Goal: Information Seeking & Learning: Learn about a topic

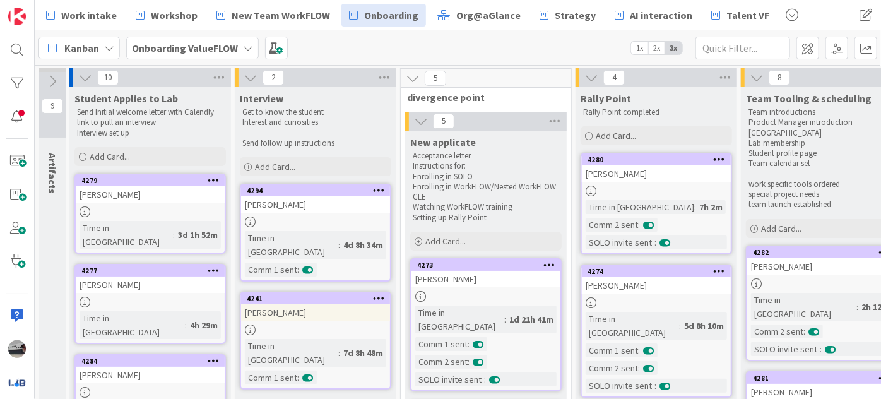
scroll to position [33, 0]
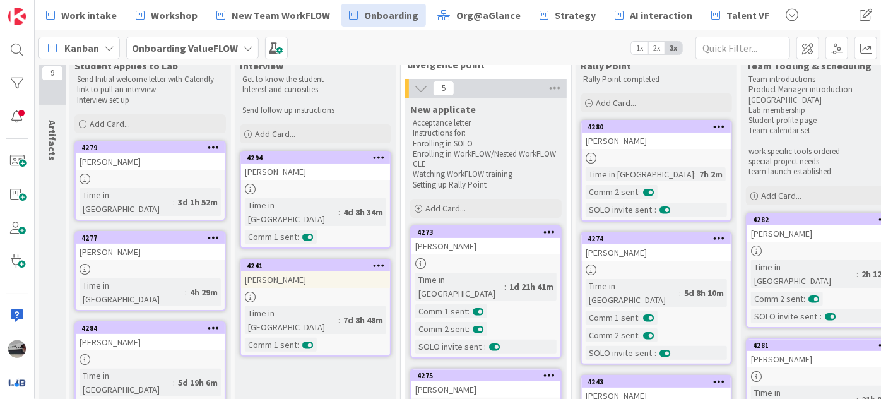
click at [211, 48] on b "Onboarding ValueFLOW" at bounding box center [185, 48] width 106 height 13
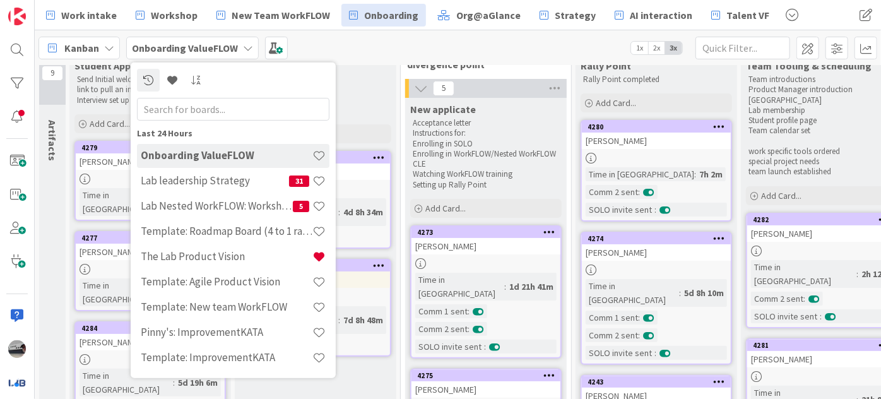
click at [230, 107] on input "text" at bounding box center [233, 108] width 192 height 23
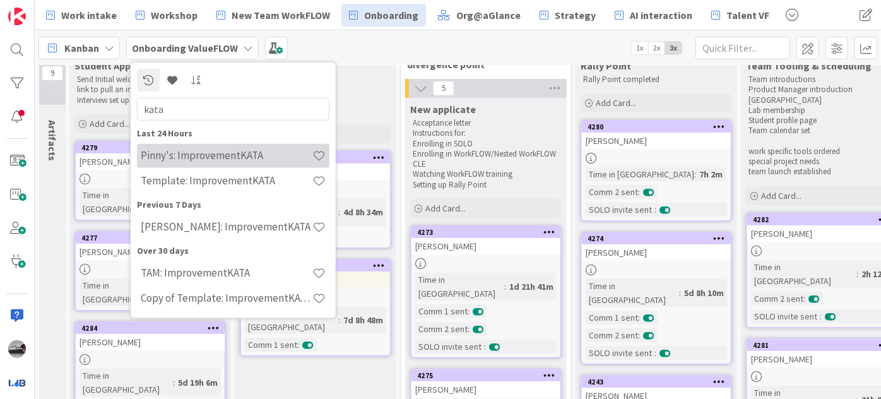
type input "kata"
click at [228, 153] on h4 "Pinny's: ImprovementKATA" at bounding box center [227, 155] width 172 height 13
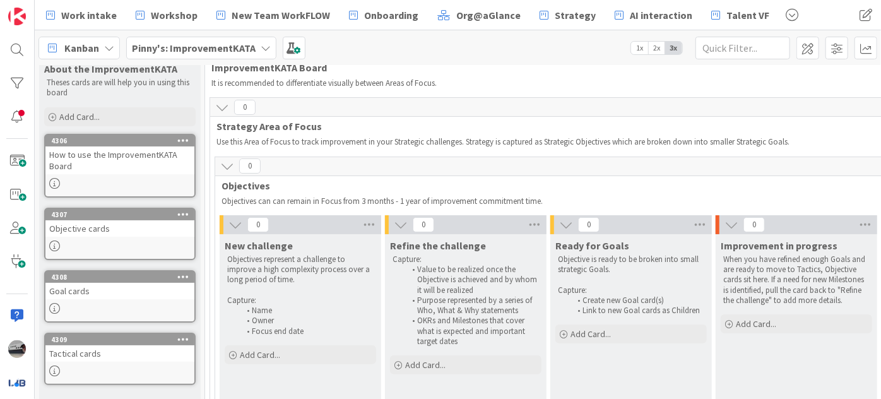
scroll to position [57, 0]
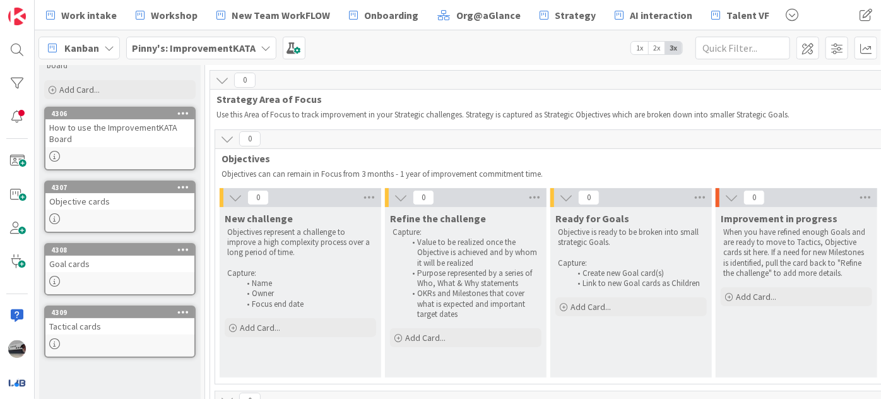
click at [237, 194] on icon at bounding box center [235, 198] width 14 height 14
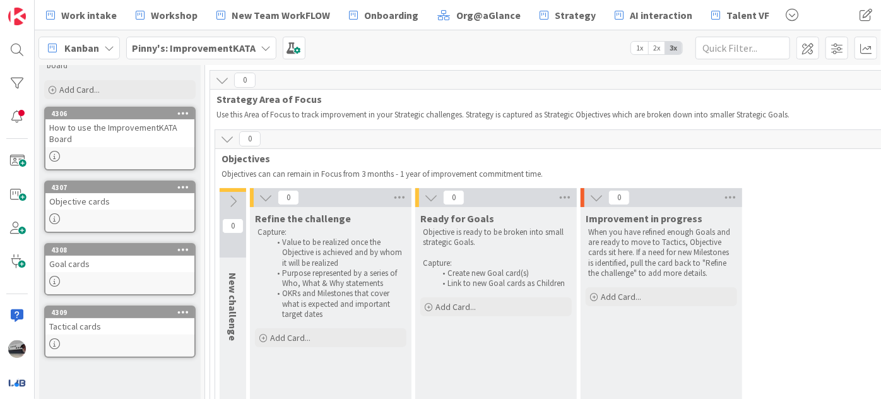
click at [269, 197] on icon at bounding box center [266, 198] width 14 height 14
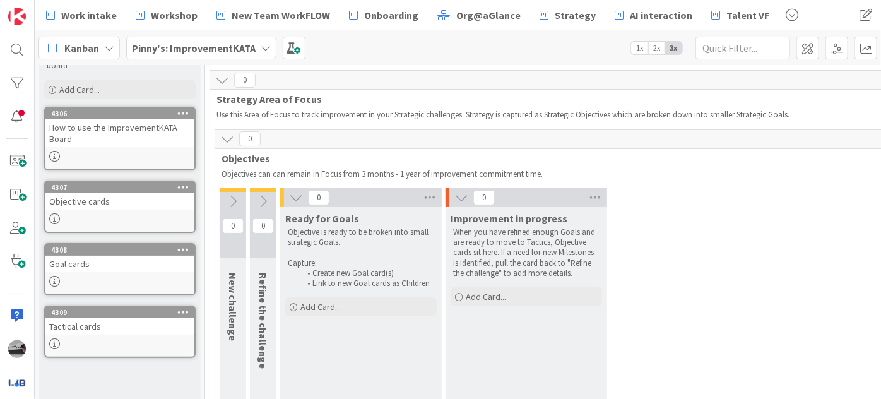
click at [293, 198] on icon at bounding box center [296, 198] width 14 height 14
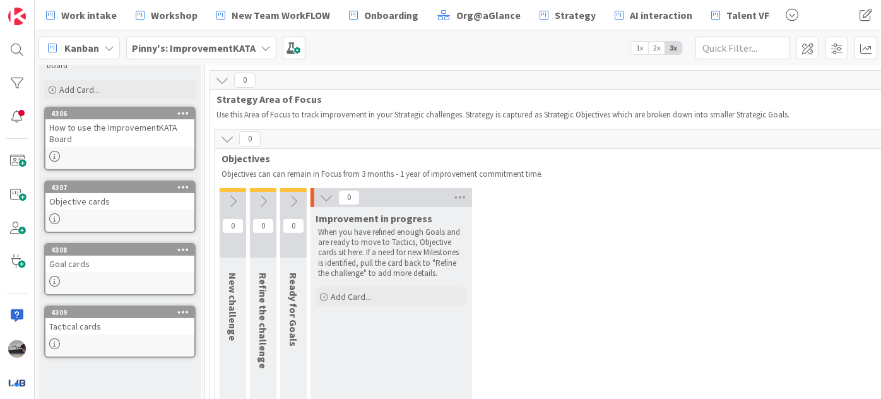
click at [323, 193] on icon at bounding box center [326, 198] width 14 height 14
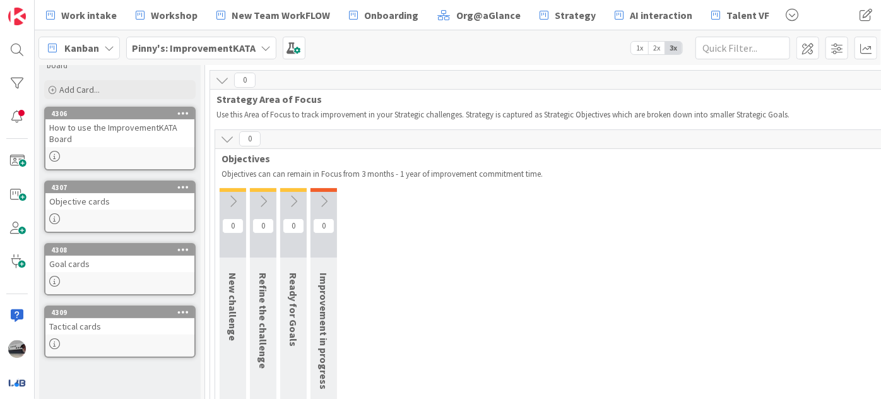
click at [227, 134] on icon at bounding box center [227, 139] width 14 height 14
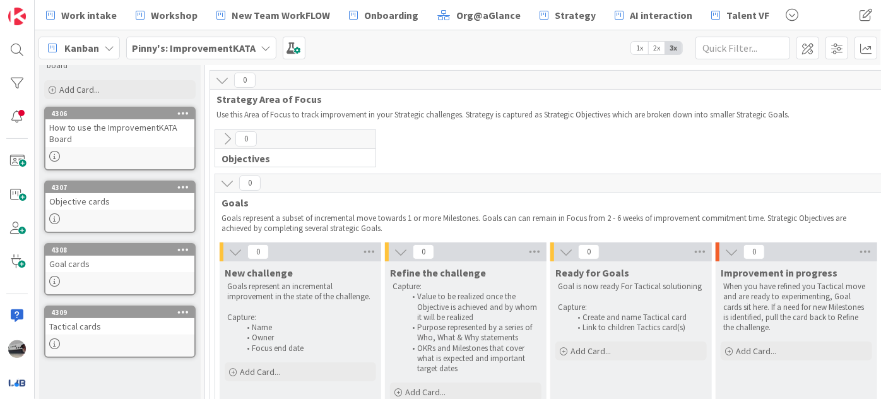
click at [232, 250] on icon at bounding box center [235, 252] width 14 height 14
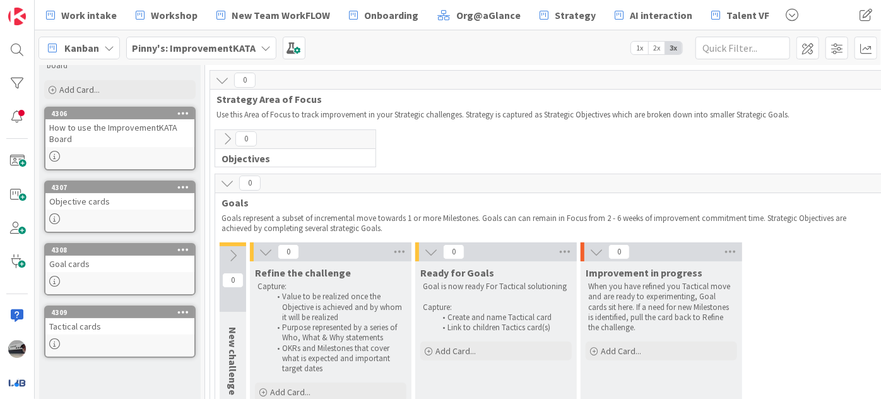
click at [266, 249] on icon at bounding box center [266, 252] width 14 height 14
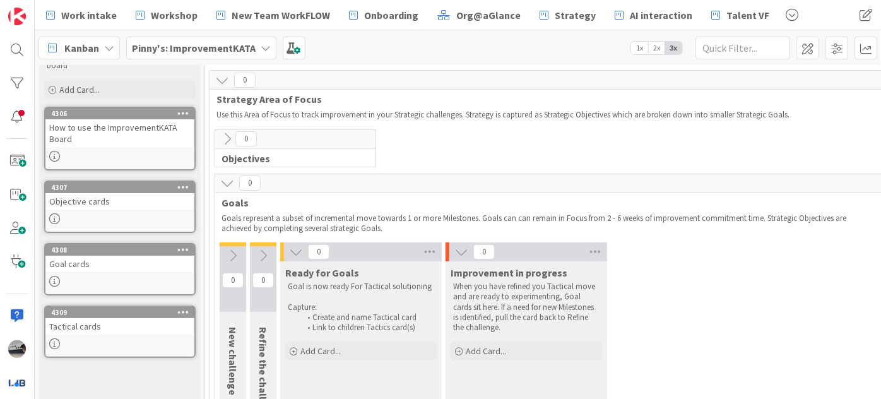
click at [295, 247] on icon at bounding box center [296, 252] width 14 height 14
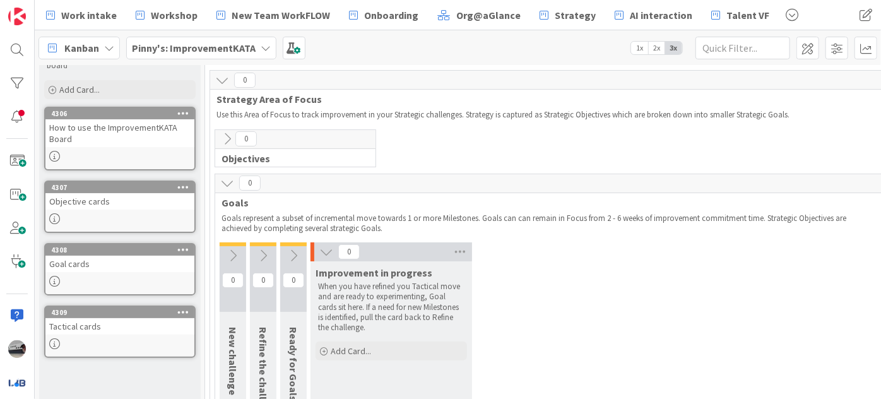
click at [327, 252] on icon at bounding box center [326, 252] width 14 height 14
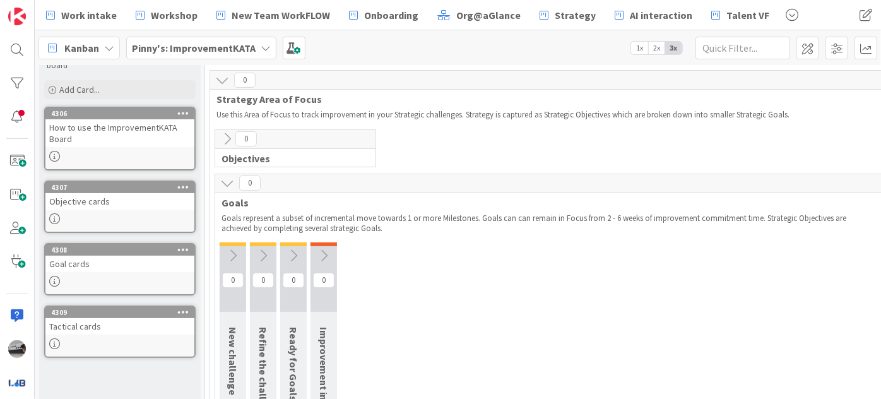
click at [225, 180] on icon at bounding box center [227, 183] width 14 height 14
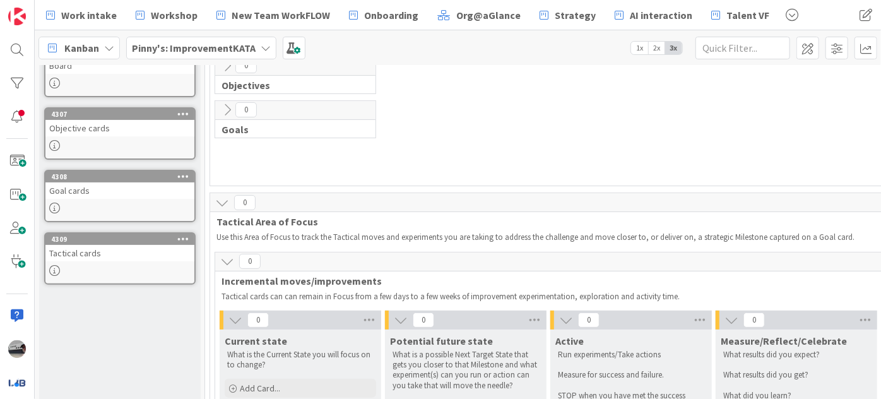
scroll to position [229, 0]
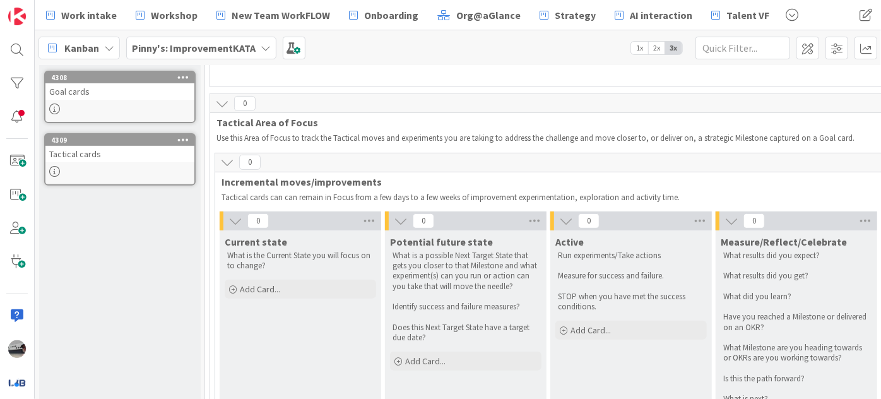
click at [237, 220] on icon at bounding box center [235, 221] width 14 height 14
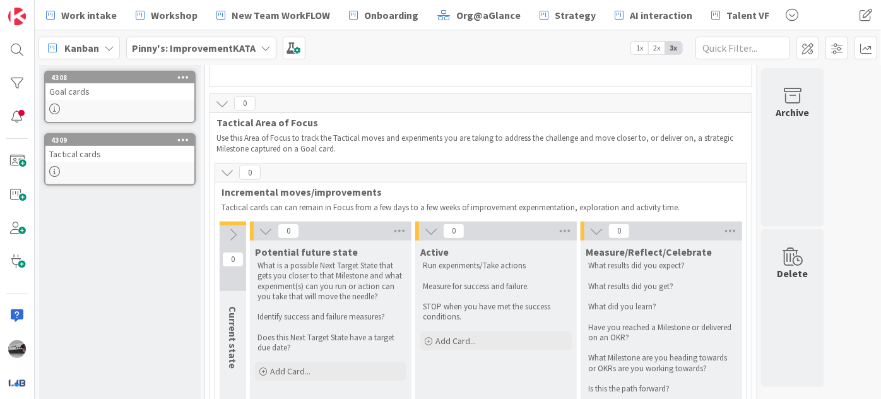
click at [264, 230] on icon at bounding box center [266, 231] width 14 height 14
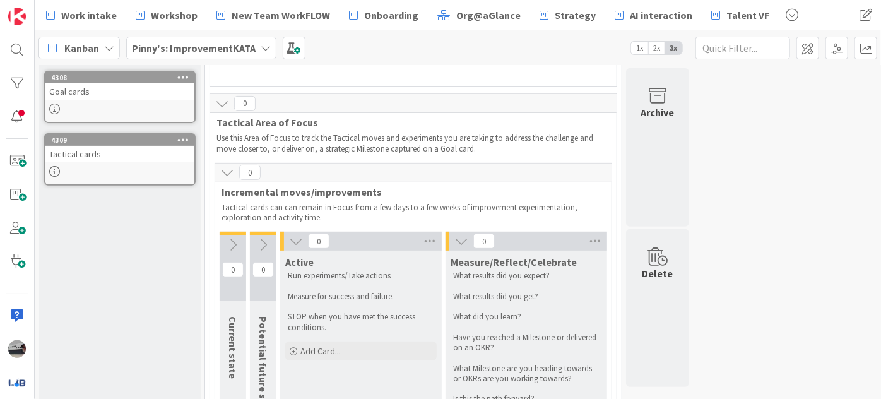
click at [295, 237] on icon at bounding box center [296, 241] width 14 height 14
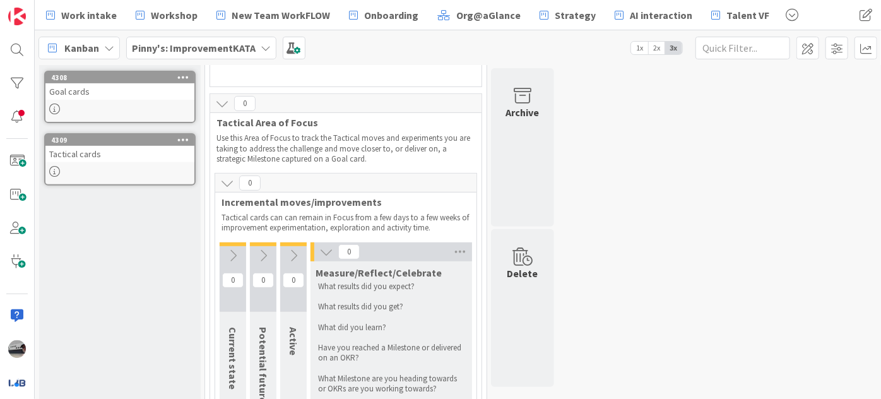
click at [323, 253] on icon at bounding box center [326, 252] width 14 height 14
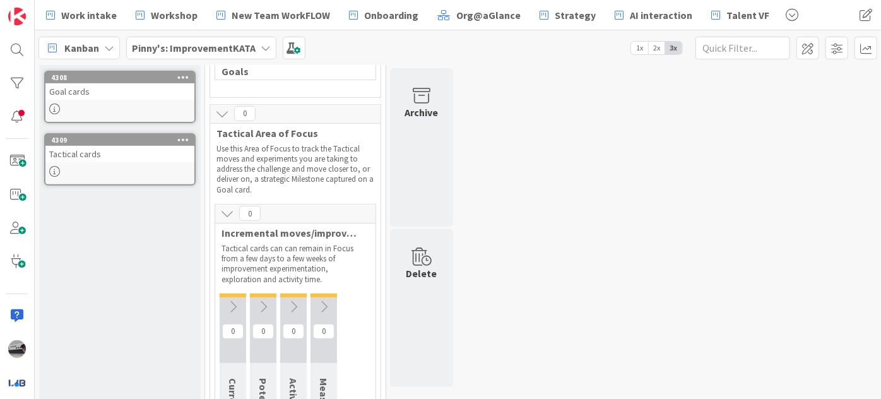
click at [226, 213] on icon at bounding box center [227, 213] width 14 height 14
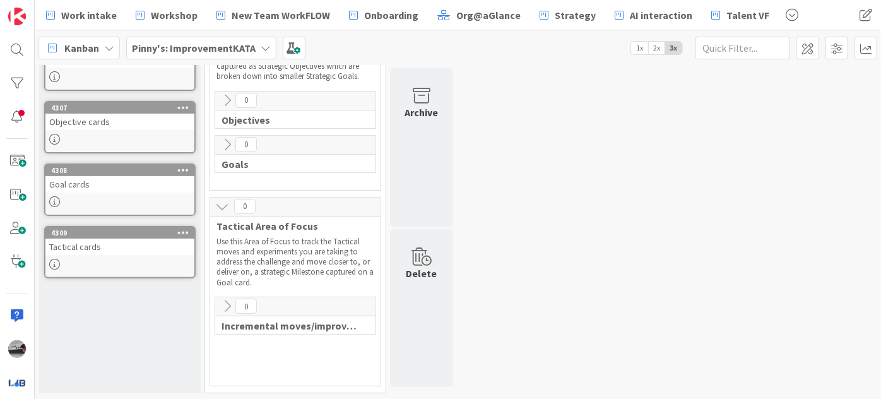
click at [210, 201] on div "0" at bounding box center [295, 206] width 170 height 19
click at [220, 208] on icon at bounding box center [222, 206] width 14 height 14
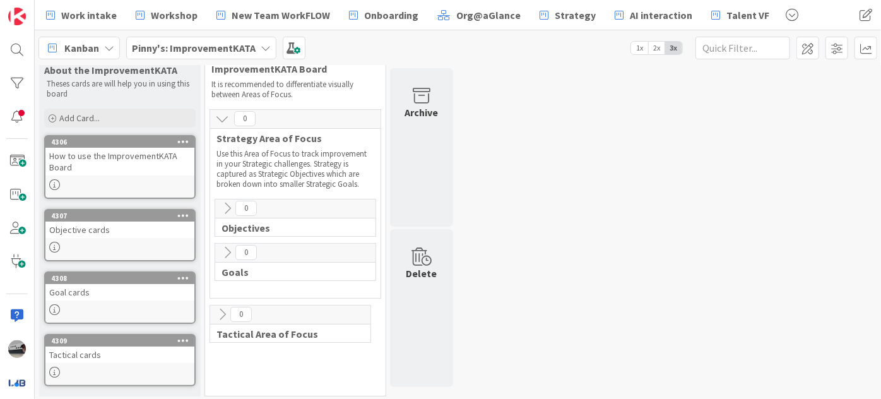
click at [221, 312] on icon at bounding box center [222, 314] width 14 height 14
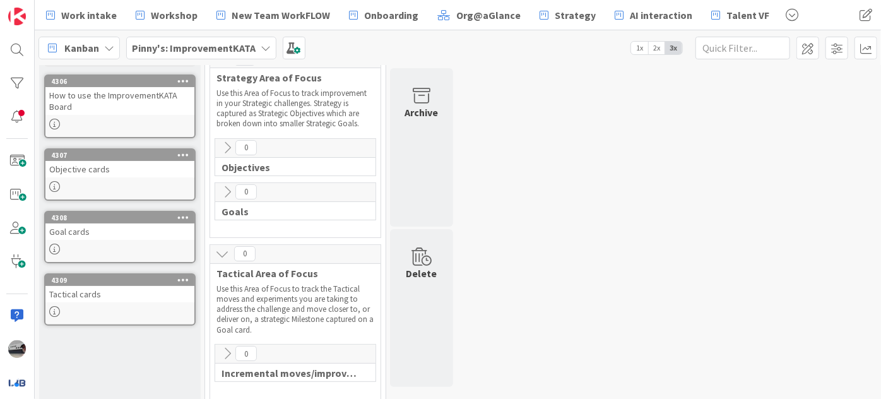
scroll to position [0, 0]
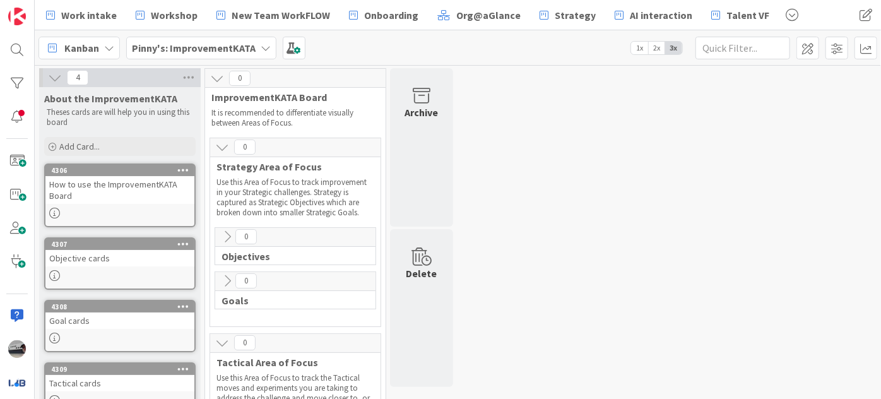
click at [221, 237] on icon at bounding box center [227, 237] width 14 height 14
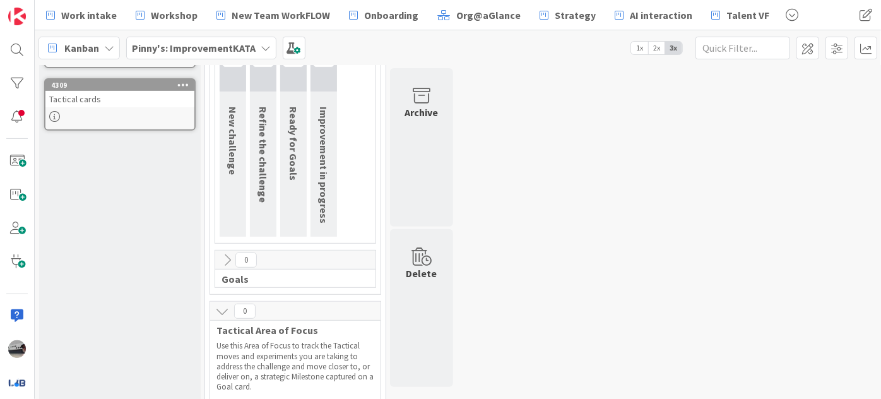
scroll to position [387, 0]
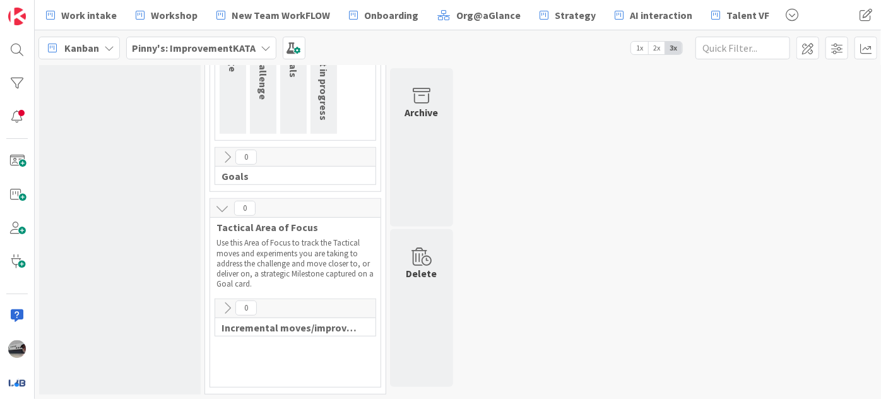
click at [223, 304] on icon at bounding box center [227, 308] width 14 height 14
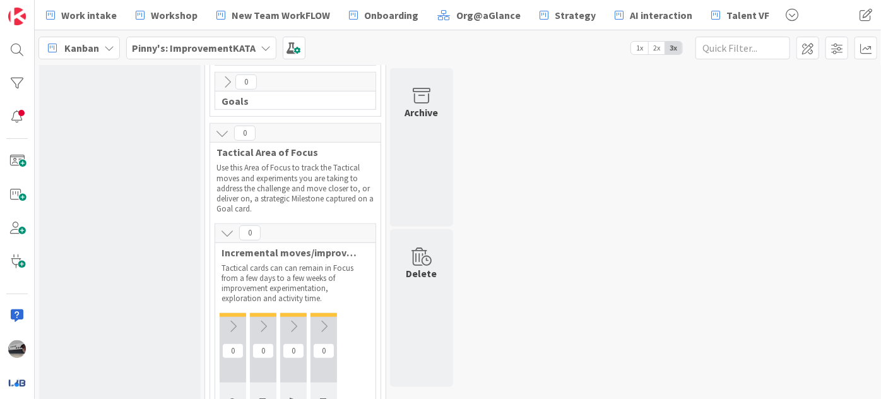
scroll to position [443, 0]
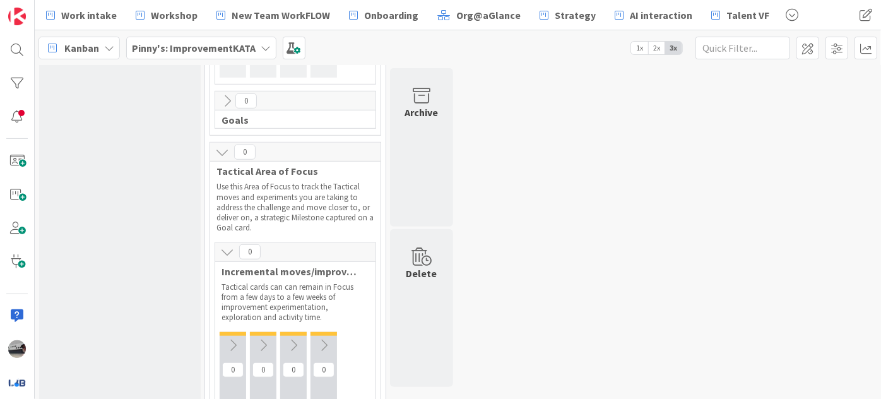
click at [223, 249] on icon at bounding box center [227, 252] width 14 height 14
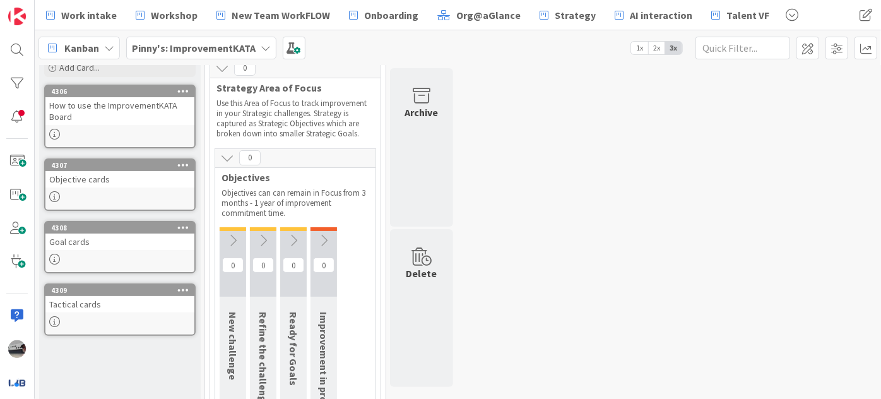
scroll to position [0, 0]
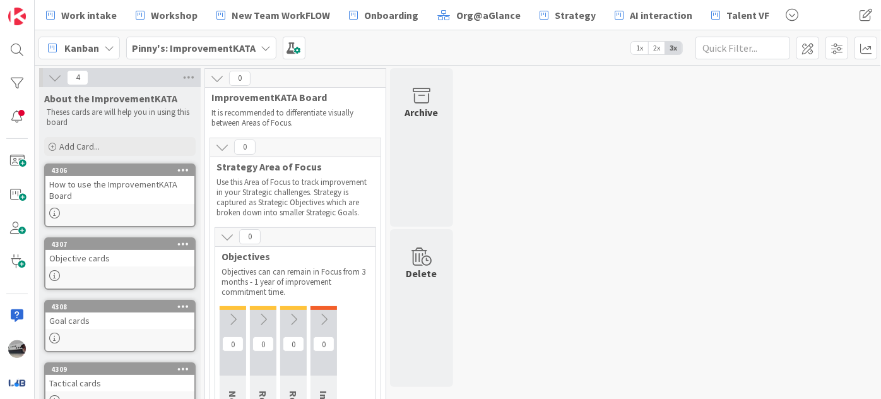
click at [225, 237] on icon at bounding box center [227, 237] width 14 height 14
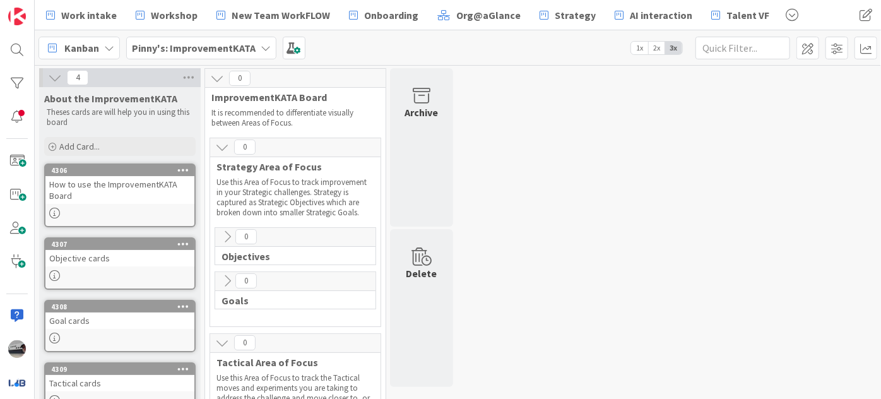
click at [215, 150] on icon at bounding box center [222, 147] width 14 height 14
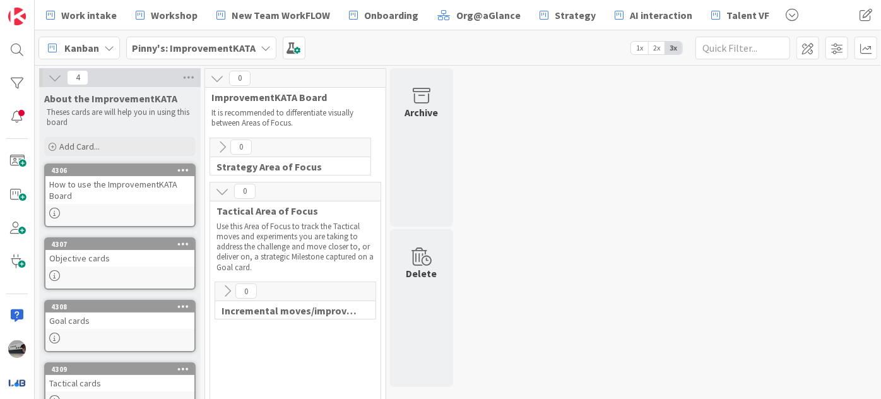
click at [223, 194] on icon at bounding box center [222, 191] width 14 height 14
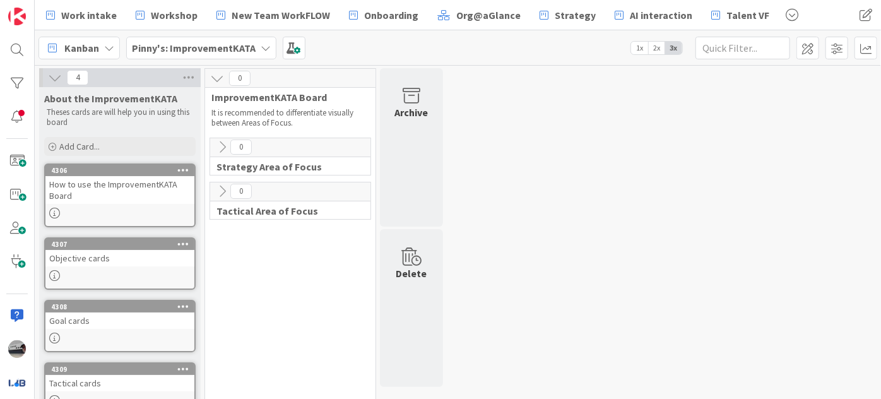
click at [216, 146] on icon at bounding box center [222, 147] width 14 height 14
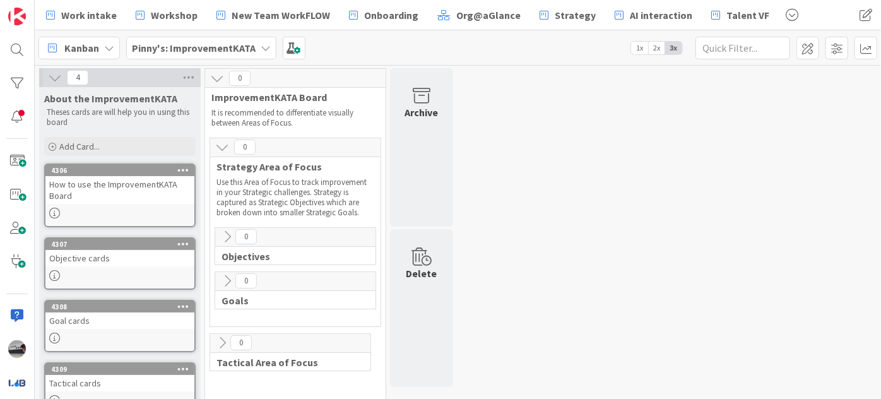
click at [231, 280] on icon at bounding box center [227, 281] width 14 height 14
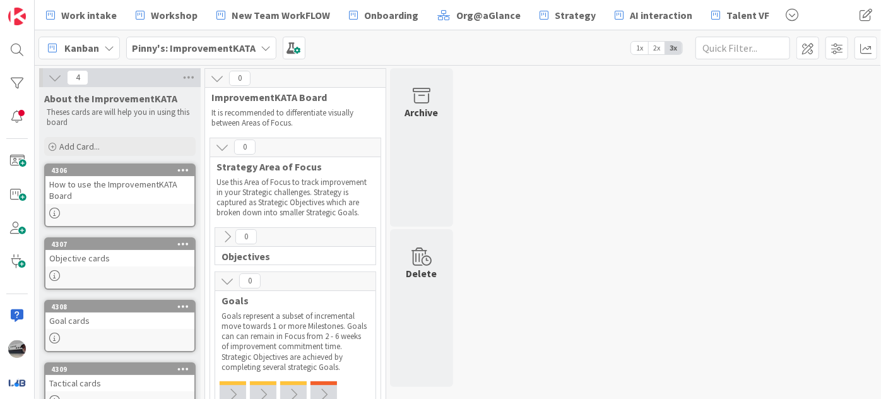
click at [224, 237] on icon at bounding box center [227, 237] width 14 height 14
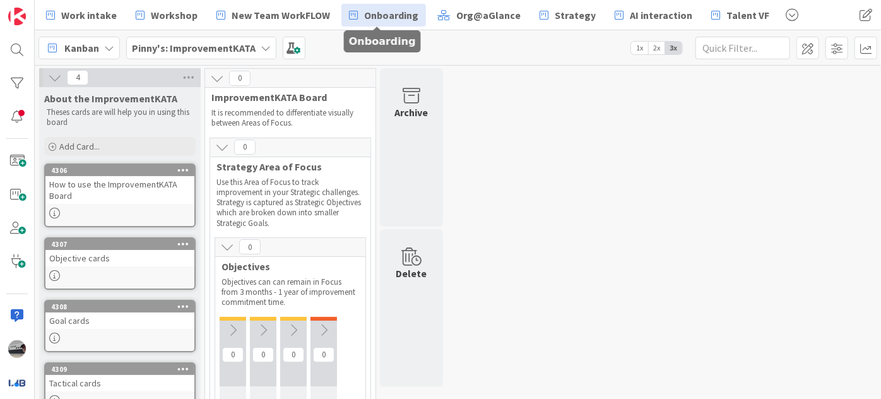
click at [377, 21] on span "Onboarding" at bounding box center [391, 15] width 54 height 15
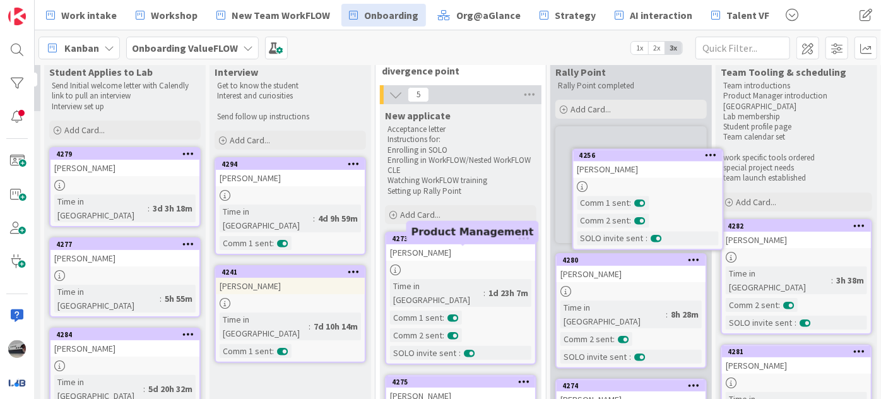
scroll to position [0, 25]
